Goal: Information Seeking & Learning: Learn about a topic

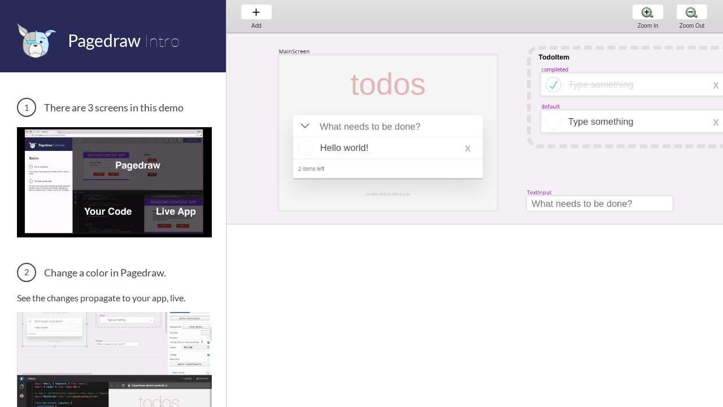
scroll to position [0, 40]
